Goal: Find specific page/section

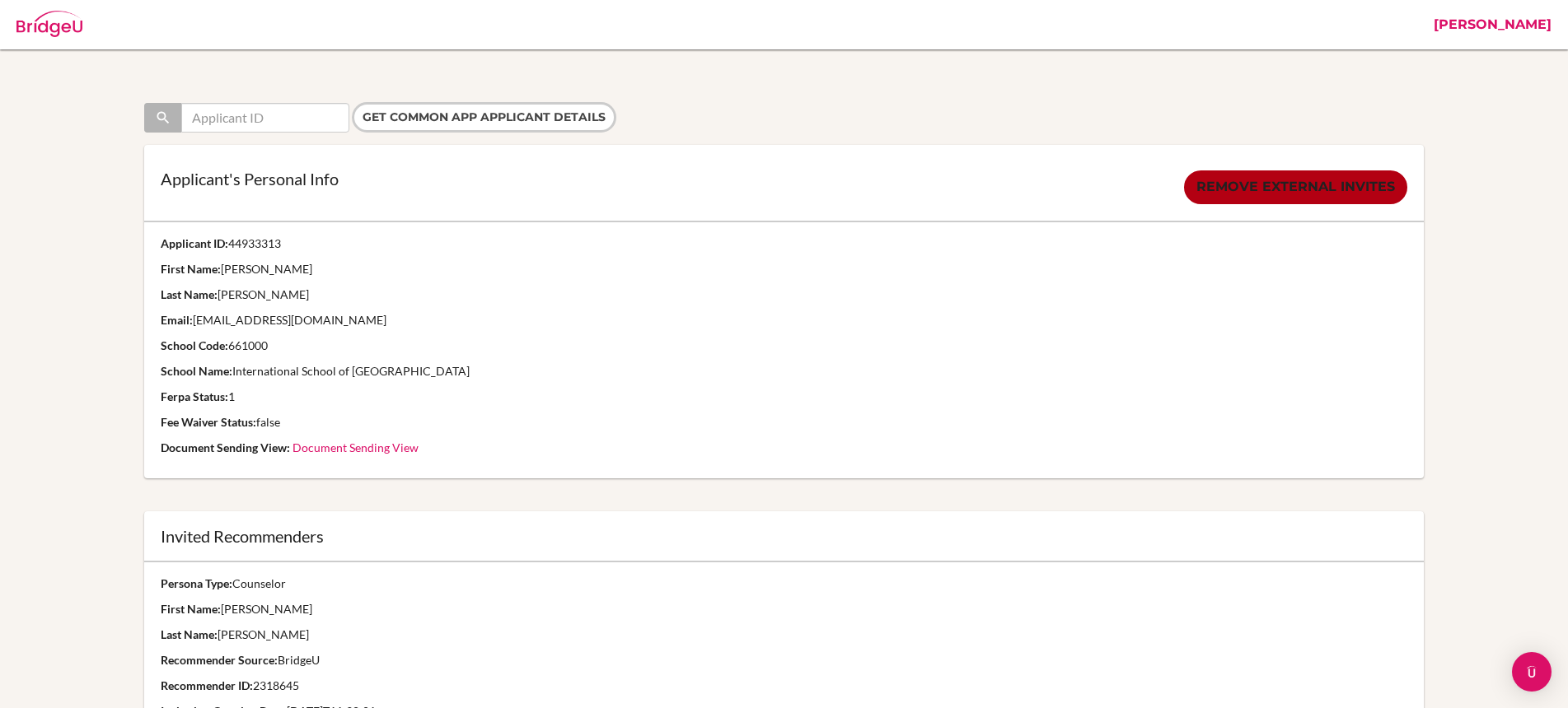
click at [1504, 27] on link "[PERSON_NAME]" at bounding box center [1492, 24] width 135 height 49
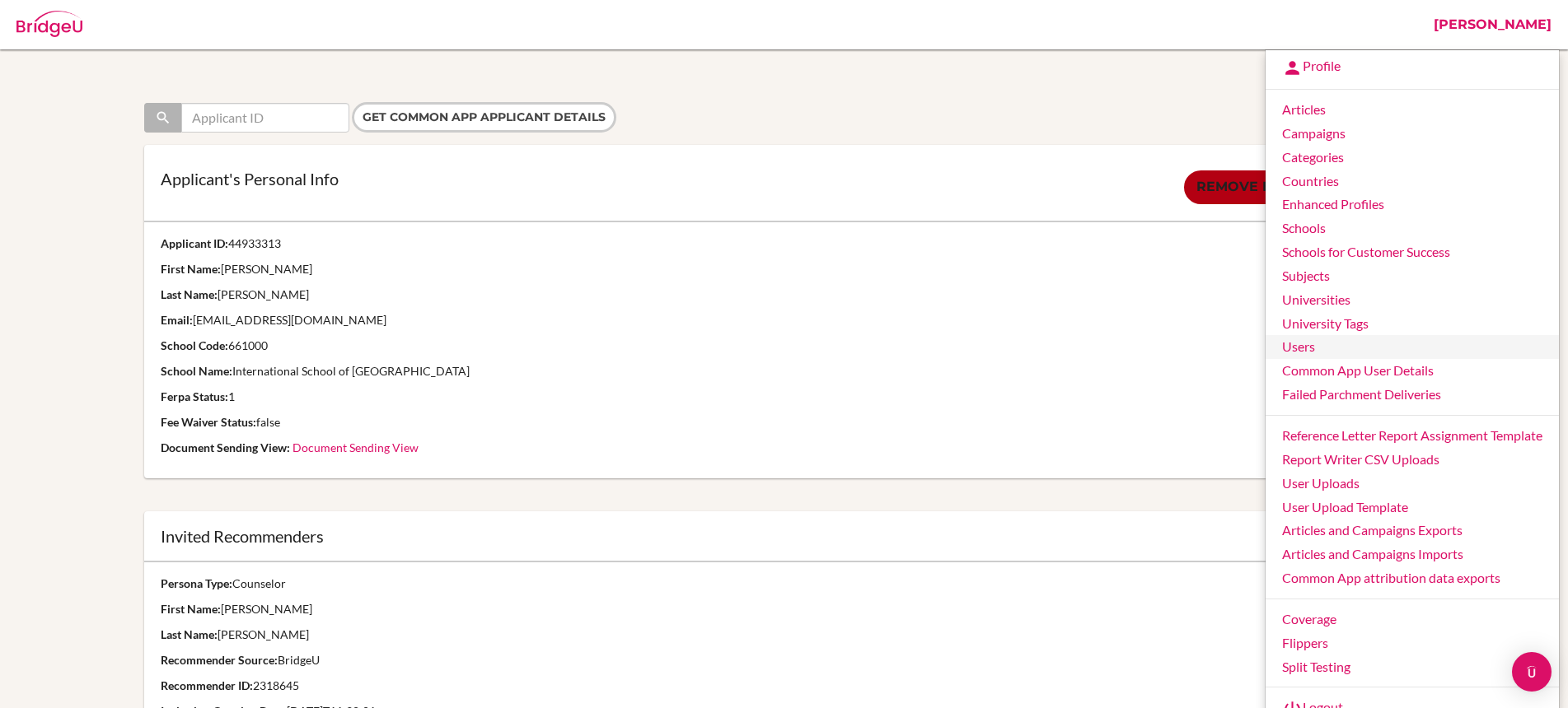
click at [1317, 348] on link "Users" at bounding box center [1412, 346] width 293 height 24
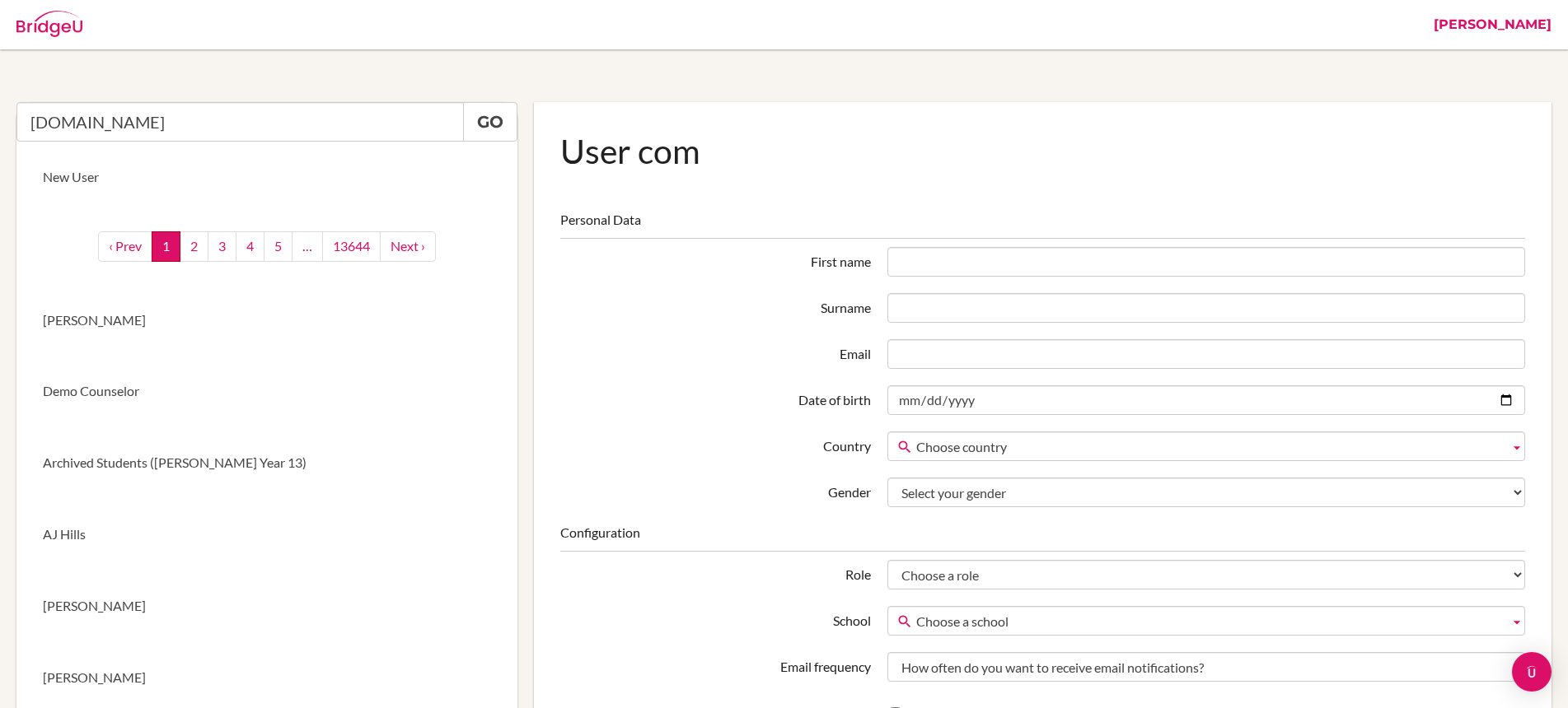
type input "[DOMAIN_NAME]"
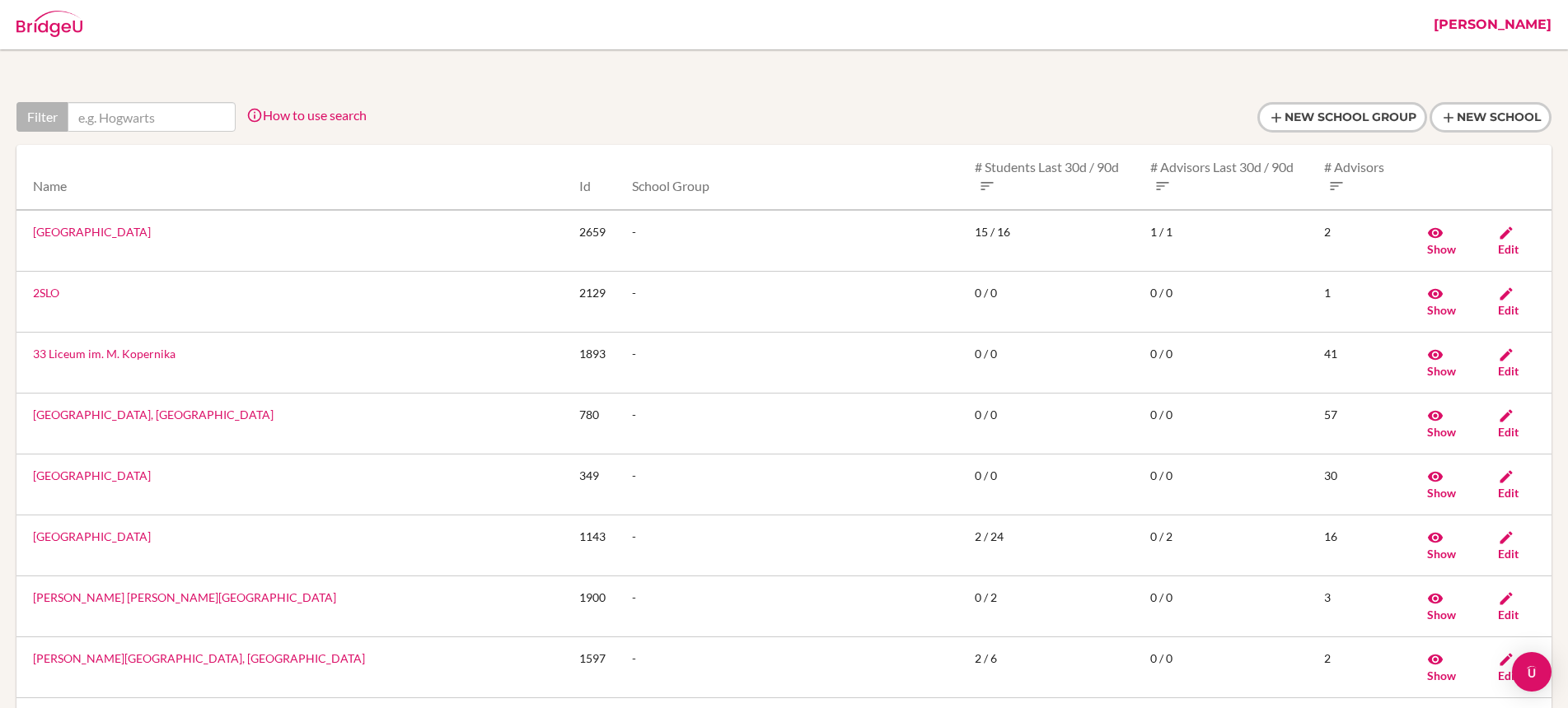
click at [1490, 25] on link "[PERSON_NAME]" at bounding box center [1492, 24] width 135 height 49
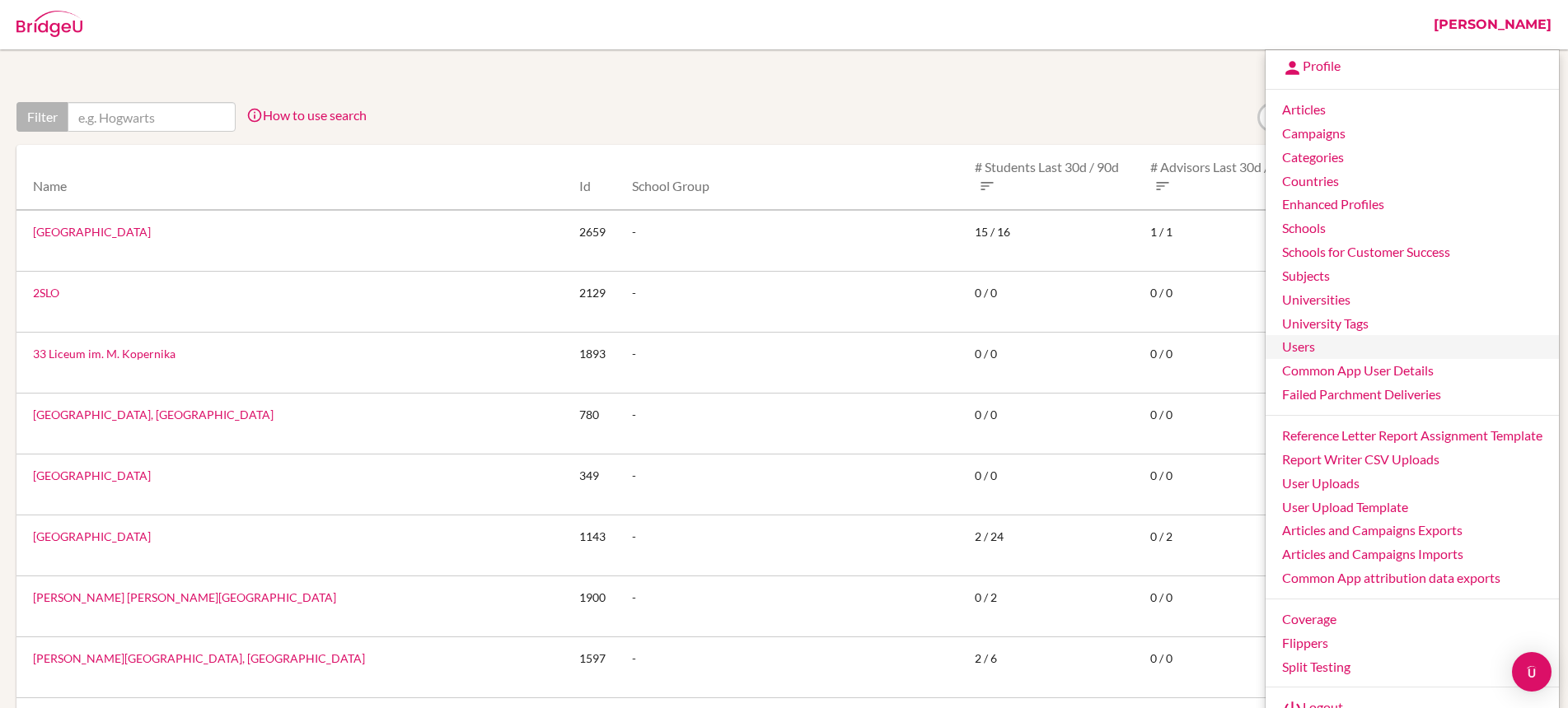
click at [1303, 346] on link "Users" at bounding box center [1412, 346] width 293 height 24
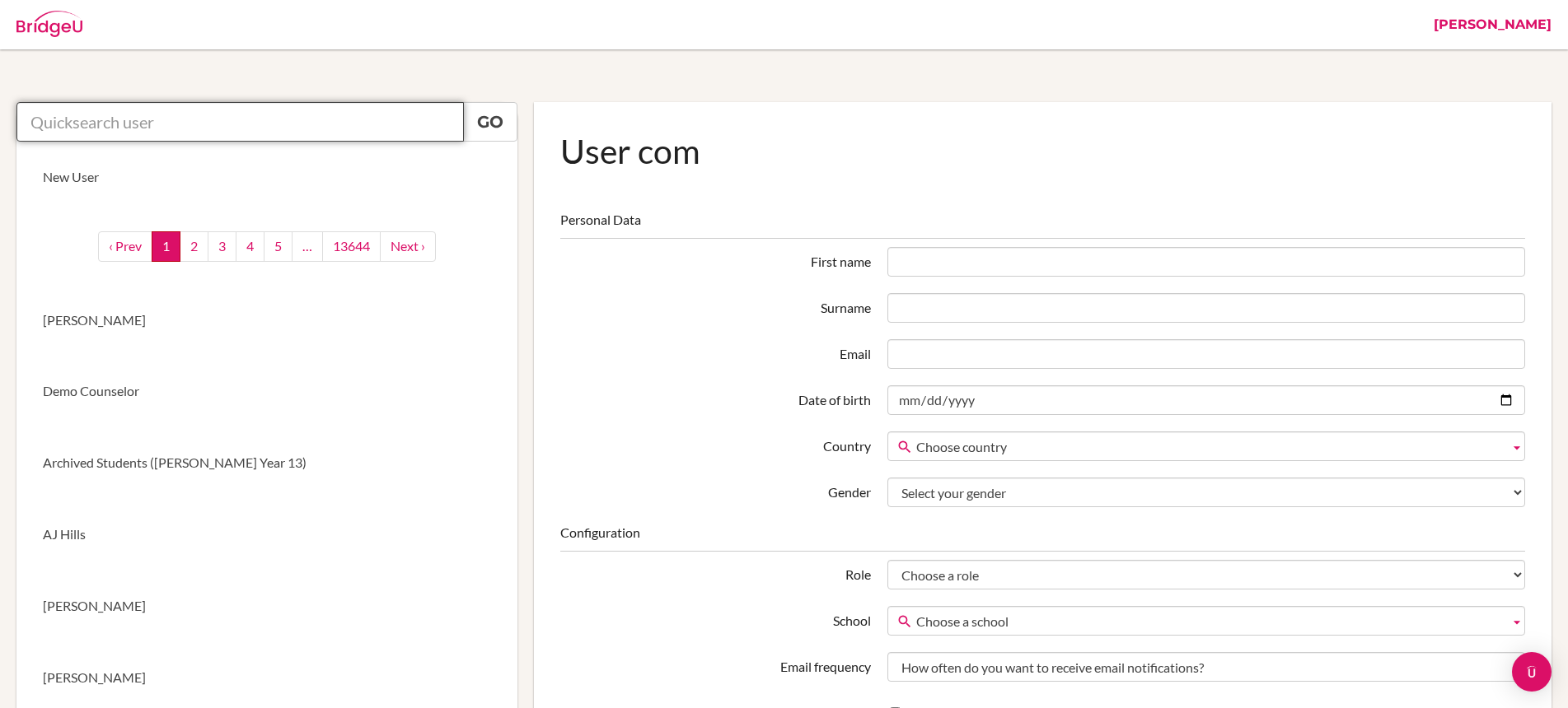
click at [139, 118] on input "text" at bounding box center [240, 122] width 447 height 39
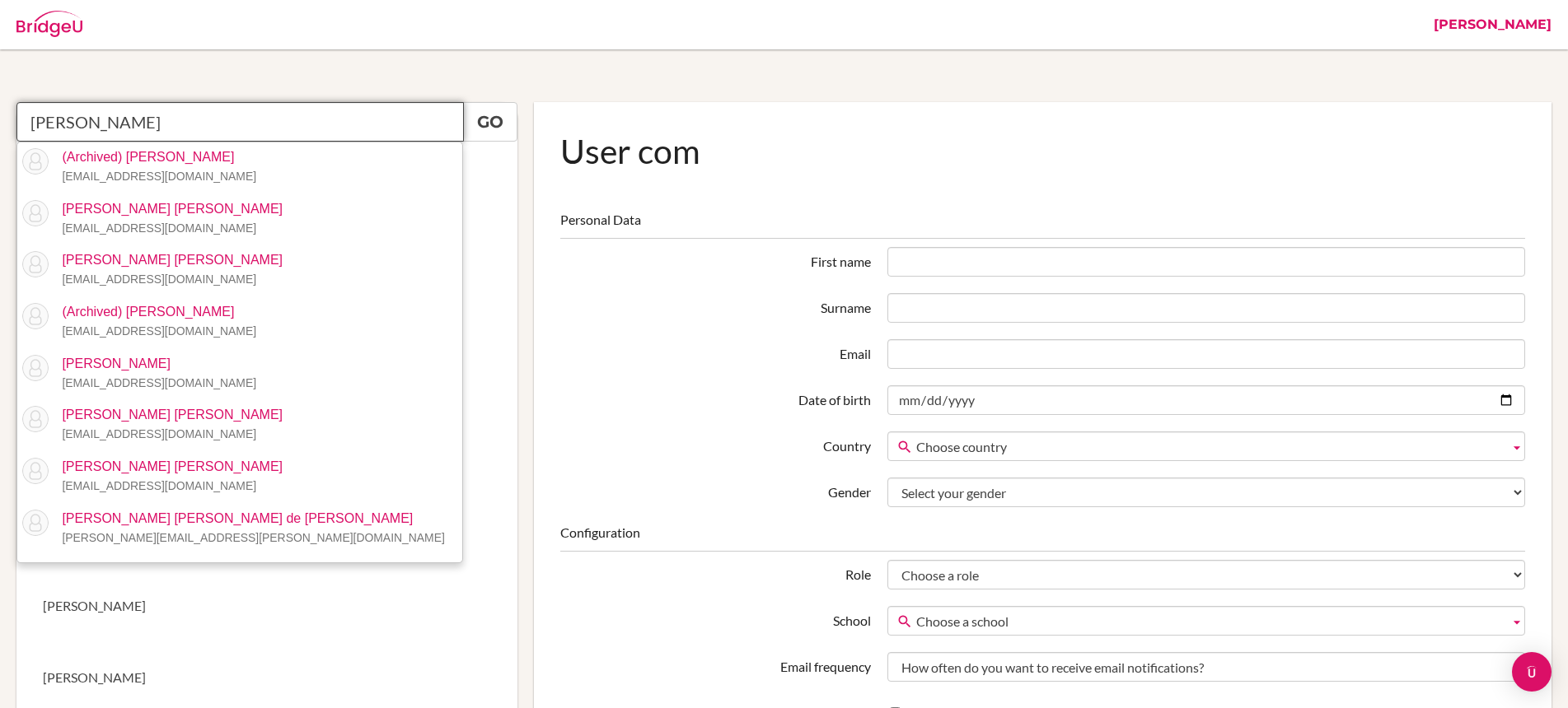
type input "antonio fernandez"
